Goal: Obtain resource: Download file/media

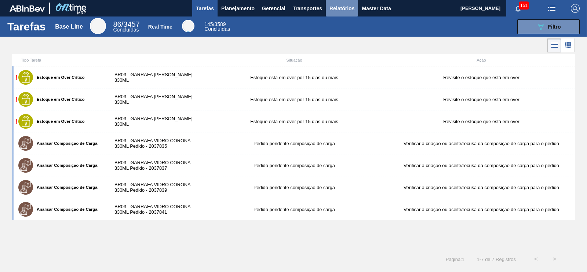
click at [349, 10] on span "Relatórios" at bounding box center [342, 8] width 25 height 9
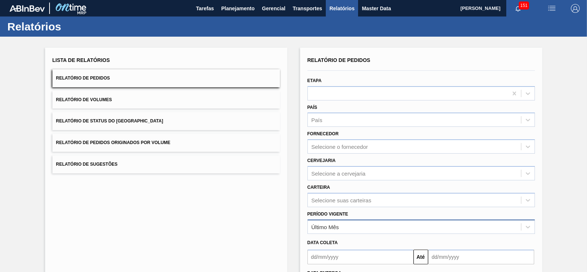
click at [335, 229] on div "Último Mês" at bounding box center [414, 227] width 213 height 11
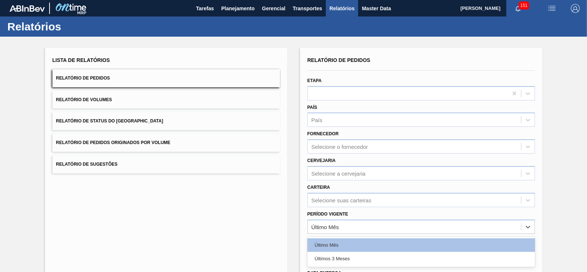
click at [175, 144] on button "Relatório de Pedidos Originados por Volume" at bounding box center [166, 143] width 228 height 18
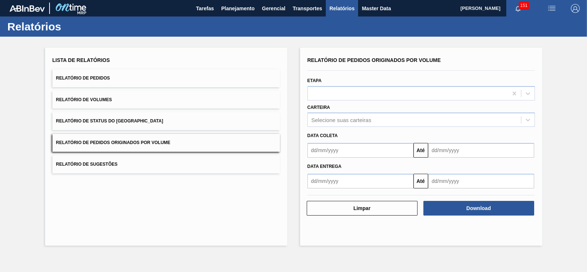
click at [307, 146] on div at bounding box center [359, 150] width 109 height 15
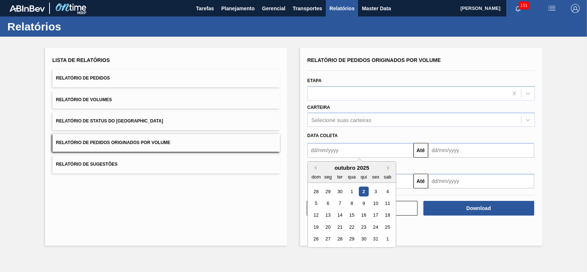
click at [332, 146] on input "text" at bounding box center [361, 150] width 106 height 15
click at [383, 152] on input "text" at bounding box center [361, 150] width 106 height 15
click at [148, 78] on button "Relatório de Pedidos" at bounding box center [166, 78] width 228 height 18
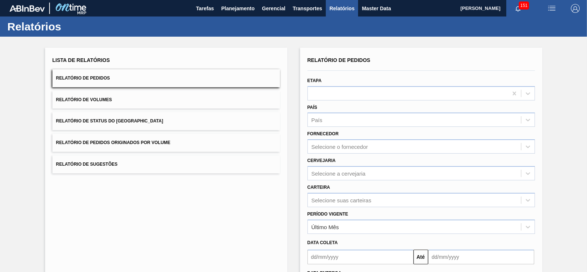
click at [341, 260] on input "text" at bounding box center [361, 257] width 106 height 15
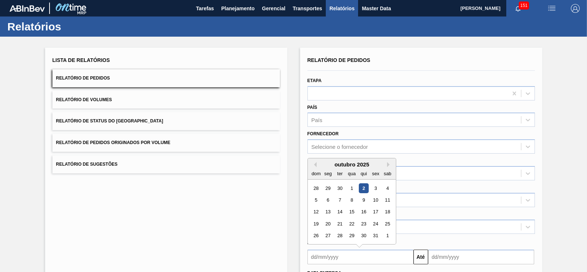
click at [313, 162] on div "outubro 2025" at bounding box center [352, 165] width 88 height 6
click at [316, 164] on div "outubro 2025" at bounding box center [352, 165] width 88 height 6
click at [316, 164] on button "Previous Month" at bounding box center [314, 164] width 5 height 5
click at [372, 190] on div "1" at bounding box center [376, 189] width 10 height 10
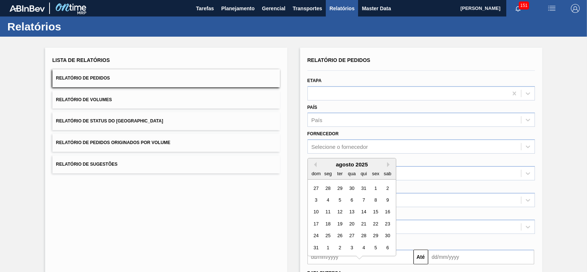
type input "[DATE]"
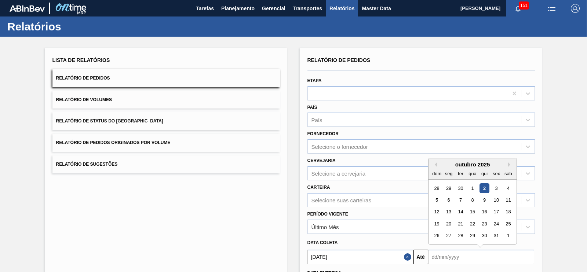
click at [461, 258] on input "text" at bounding box center [481, 257] width 106 height 15
click at [458, 232] on div "28" at bounding box center [461, 236] width 10 height 10
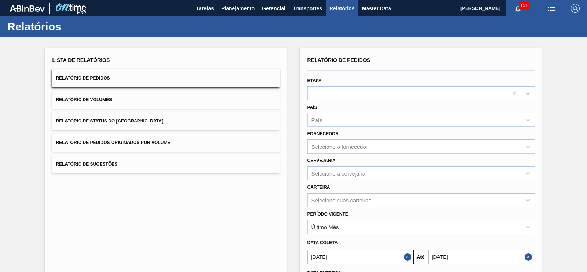
drag, startPoint x: 458, startPoint y: 265, endPoint x: 454, endPoint y: 258, distance: 7.2
click at [454, 258] on input "[DATE]" at bounding box center [481, 257] width 106 height 15
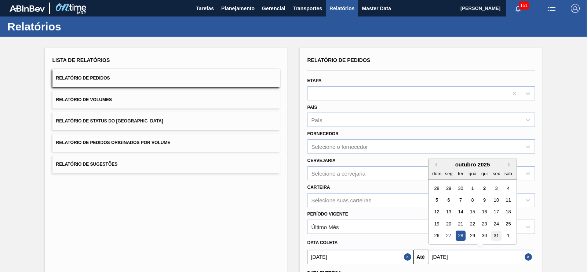
click at [494, 236] on div "31" at bounding box center [497, 236] width 10 height 10
click at [446, 254] on input "[DATE]" at bounding box center [481, 257] width 106 height 15
click at [433, 165] on button "Previous Month" at bounding box center [434, 164] width 5 height 5
click at [435, 163] on button "Previous Month" at bounding box center [434, 164] width 5 height 5
click at [504, 164] on div "agosto 2025" at bounding box center [473, 165] width 88 height 6
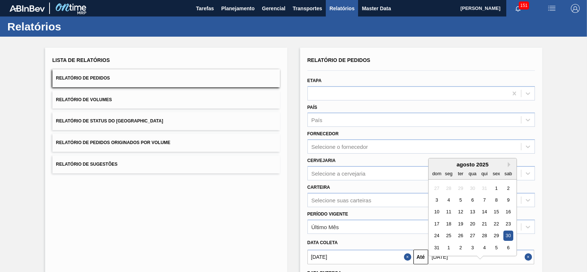
click at [508, 166] on div "agosto 2025" at bounding box center [473, 165] width 88 height 6
click at [509, 165] on button "Next Month" at bounding box center [510, 164] width 5 height 5
click at [461, 234] on div "30" at bounding box center [461, 236] width 10 height 10
type input "[DATE]"
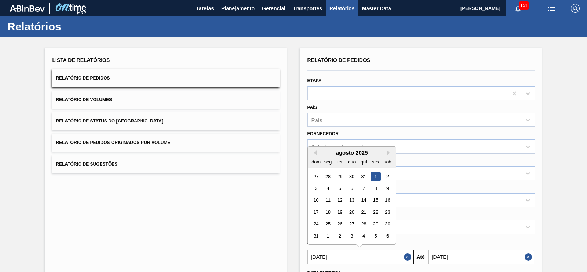
click at [330, 255] on input "[DATE]" at bounding box center [361, 257] width 106 height 15
click at [312, 151] on button "Previous Month" at bounding box center [314, 153] width 5 height 5
click at [340, 176] on div "1" at bounding box center [340, 177] width 10 height 10
type input "[DATE]"
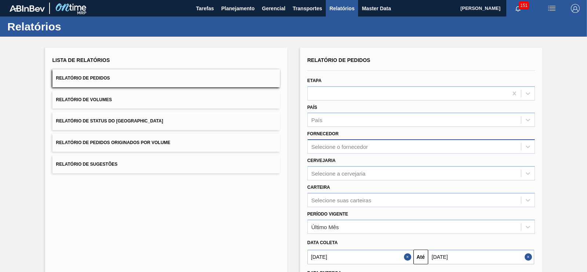
click at [351, 150] on div "Selecione o fornecedor" at bounding box center [414, 147] width 213 height 11
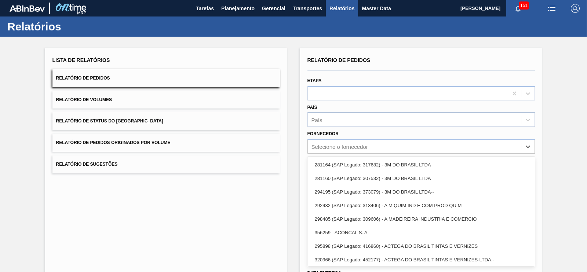
click at [334, 121] on div "País" at bounding box center [414, 120] width 213 height 11
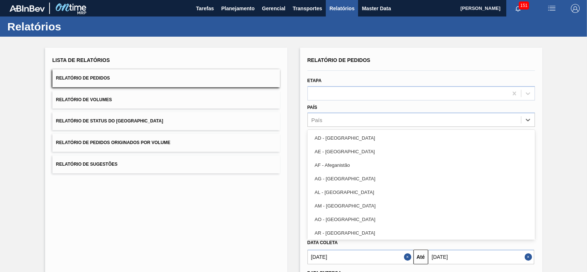
click at [577, 121] on div "Lista de Relatórios Relatório de Pedidos Relatório de Volumes Relatório de Stat…" at bounding box center [293, 188] width 587 height 303
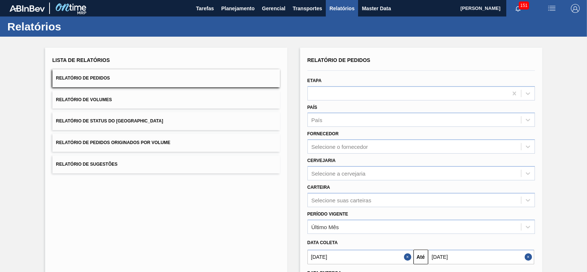
scroll to position [66, 0]
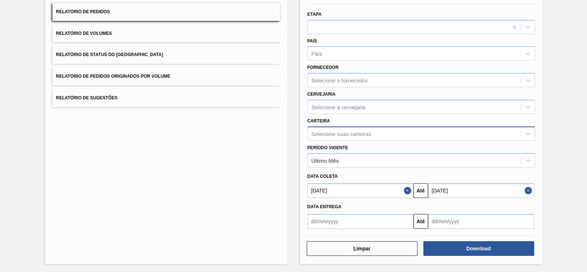
click at [354, 134] on div "Selecione suas carteiras" at bounding box center [342, 134] width 60 height 6
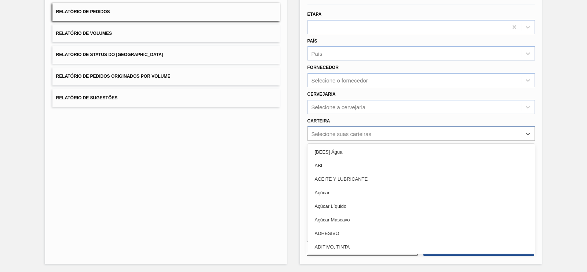
type input "p"
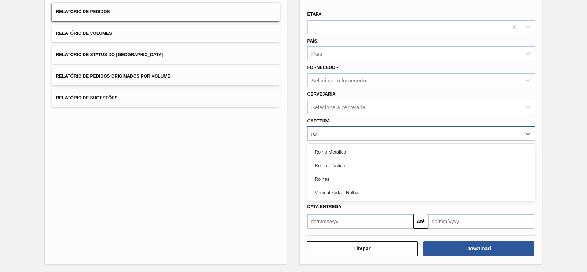
type input "rolha"
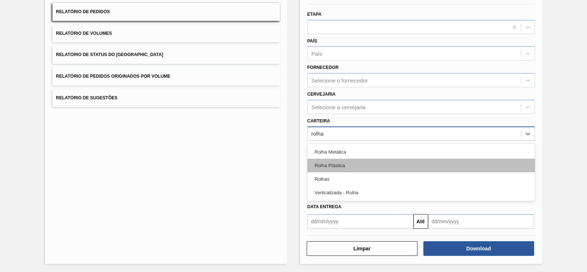
click at [329, 160] on div "Rolha Plástica" at bounding box center [422, 166] width 228 height 14
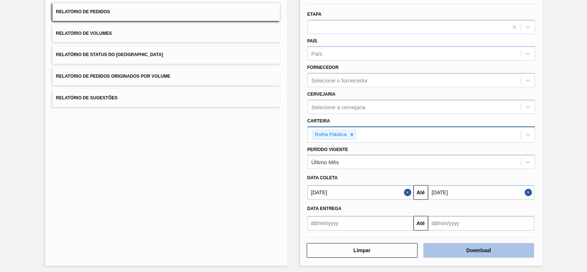
click at [463, 247] on button "Download" at bounding box center [479, 250] width 111 height 15
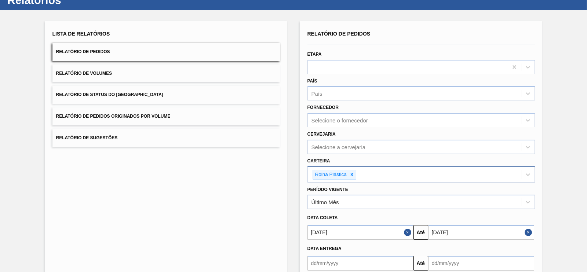
scroll to position [0, 0]
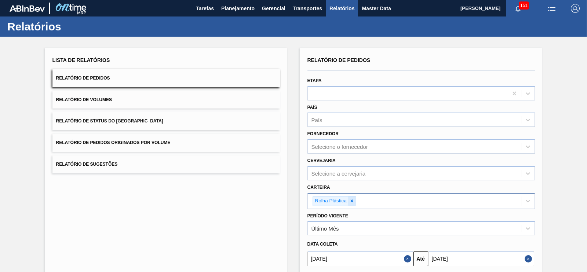
click at [351, 201] on icon at bounding box center [351, 201] width 5 height 5
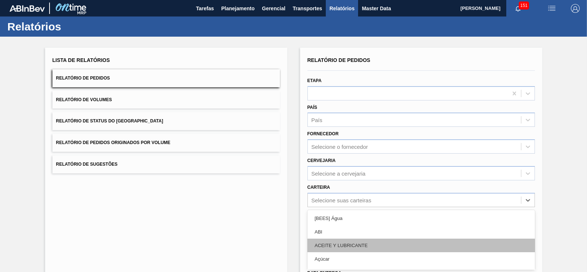
click at [349, 201] on div "option Rolha Plástica, deselected. option [BEES] Água focused, 1 of 101. 101 re…" at bounding box center [422, 200] width 228 height 14
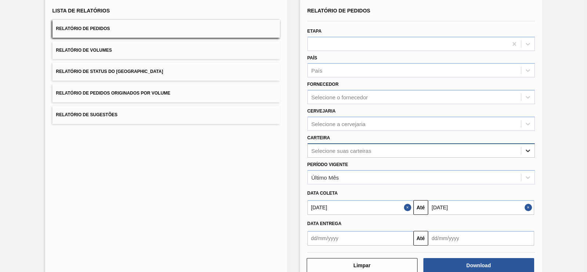
click at [533, 148] on div at bounding box center [528, 150] width 13 height 13
click at [341, 151] on div "Selecione suas carteiras" at bounding box center [342, 151] width 60 height 6
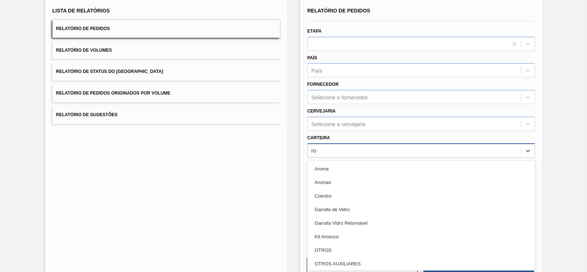
type input "rol"
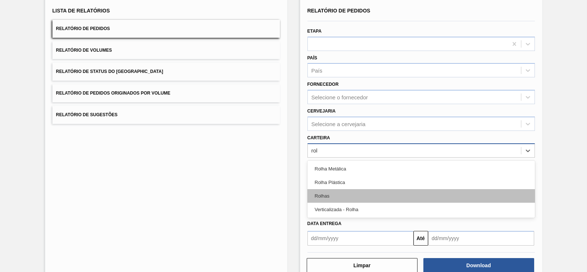
click at [341, 192] on div "Rolhas" at bounding box center [422, 196] width 228 height 14
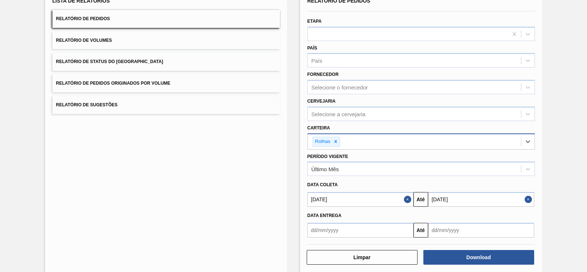
scroll to position [68, 0]
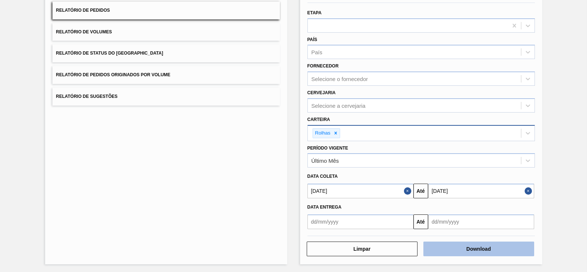
click at [487, 247] on button "Download" at bounding box center [479, 249] width 111 height 15
